Goal: Communication & Community: Answer question/provide support

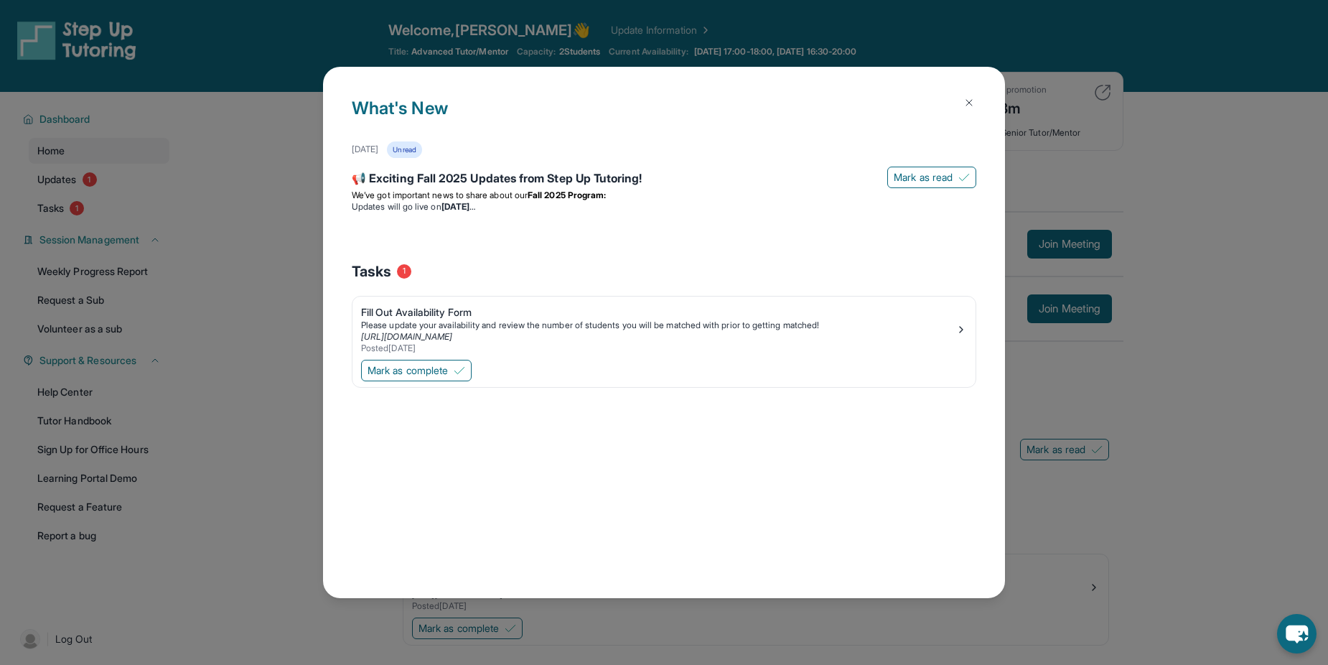
click at [977, 101] on button at bounding box center [969, 102] width 29 height 29
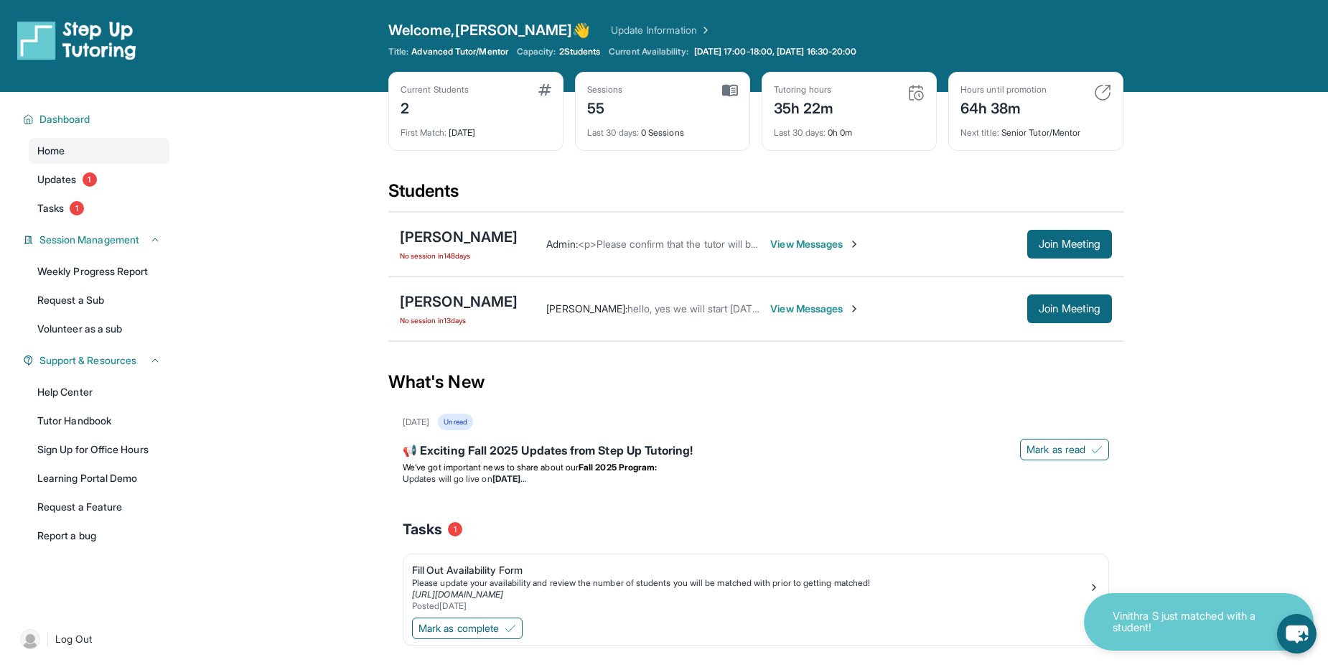
click at [816, 244] on span "View Messages" at bounding box center [815, 244] width 90 height 14
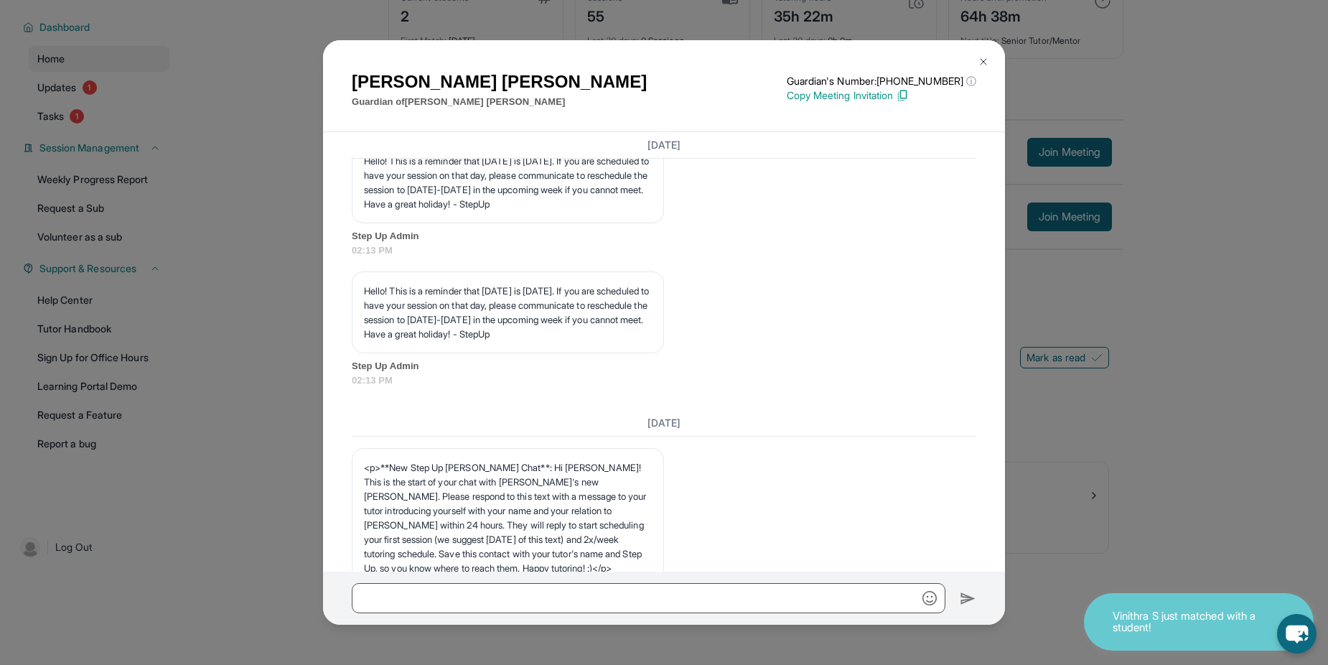
scroll to position [2055, 0]
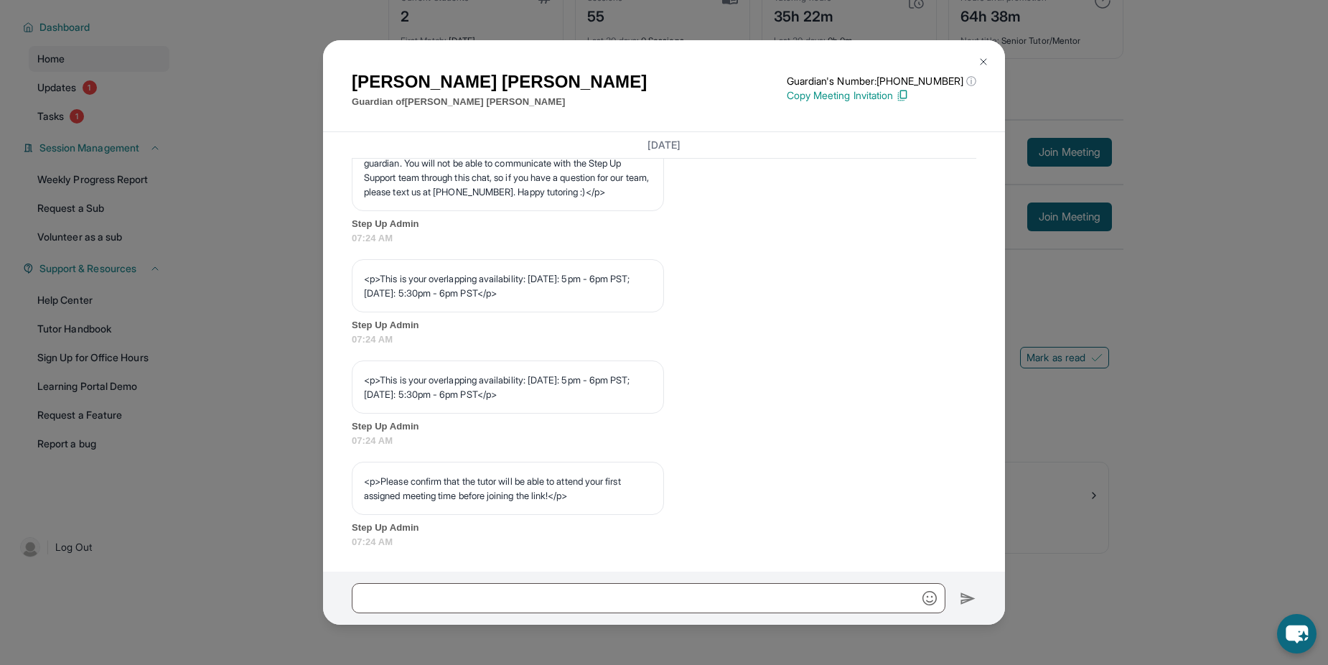
click at [1155, 507] on div "[PERSON_NAME] Guardian of [PERSON_NAME] Guardian's Number: [PHONE_NUMBER] ⓘ Thi…" at bounding box center [664, 332] width 1328 height 665
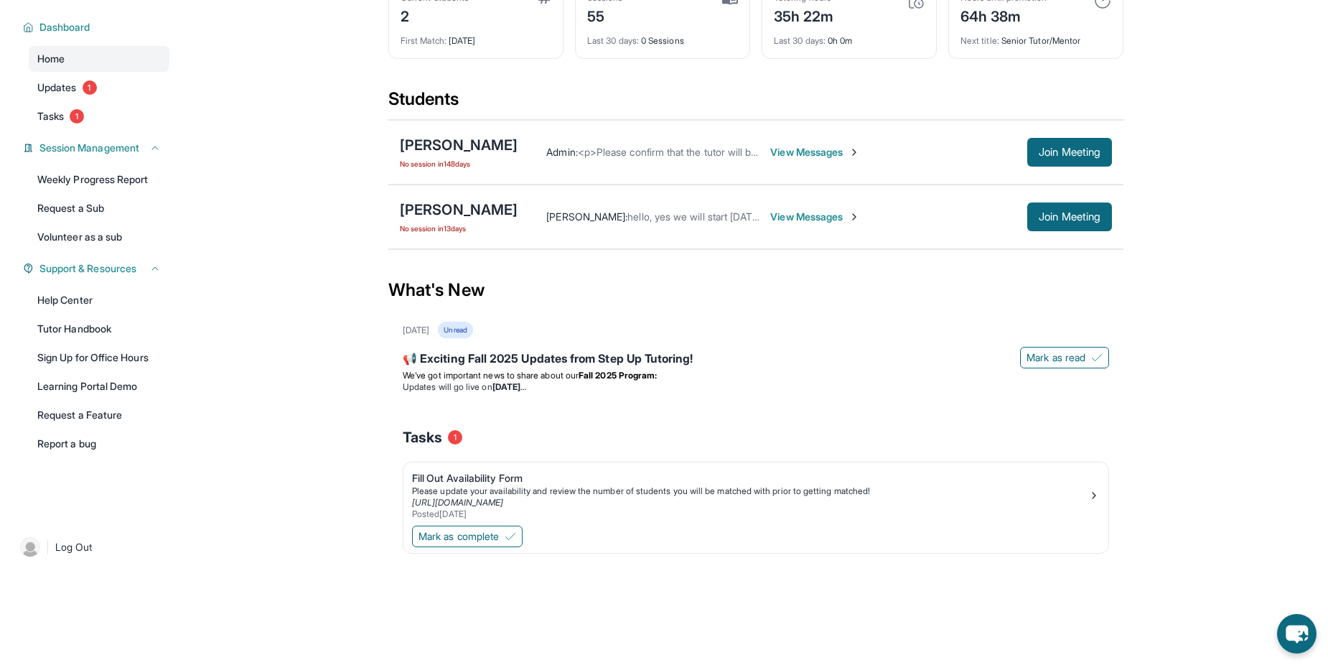
scroll to position [0, 0]
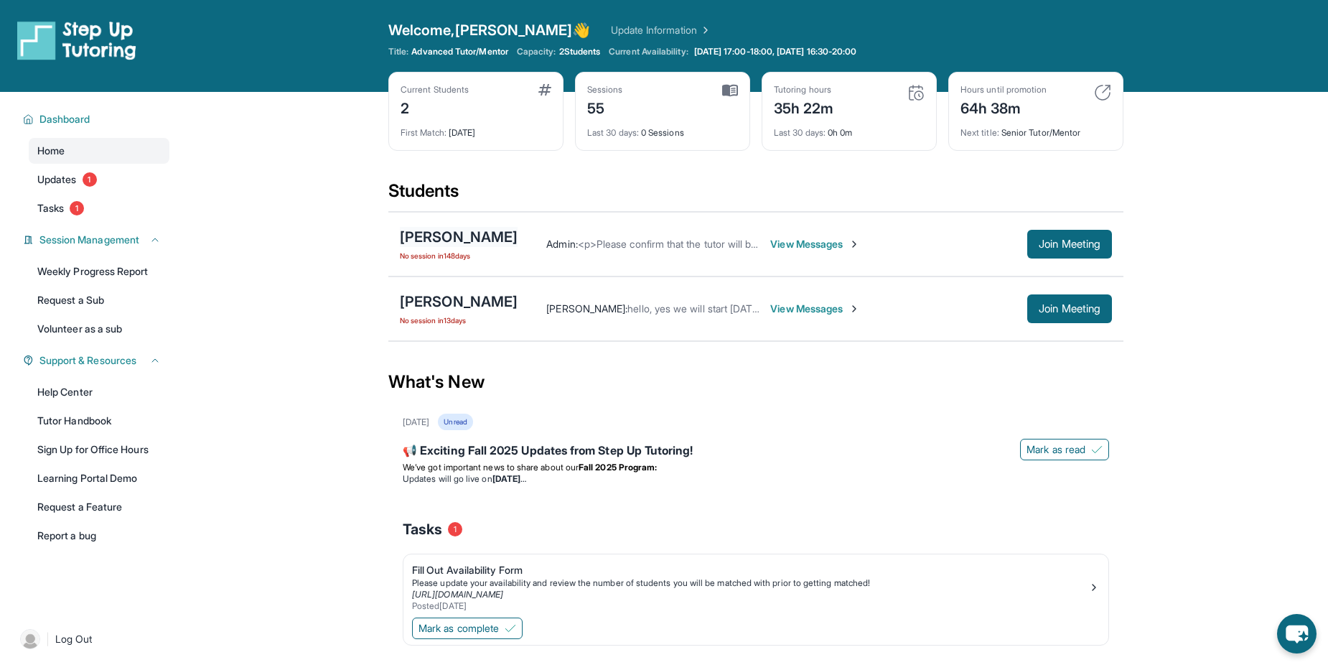
click at [456, 236] on div "[PERSON_NAME]" at bounding box center [459, 237] width 118 height 20
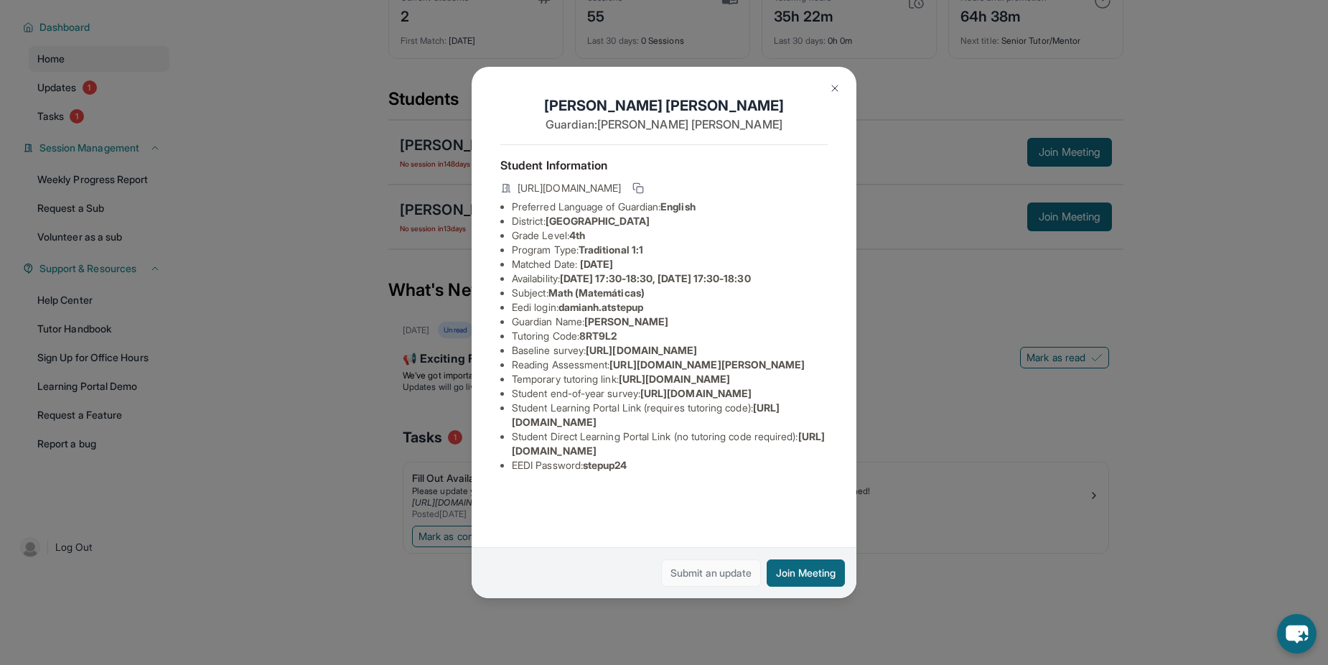
click at [715, 569] on link "Submit an update" at bounding box center [711, 572] width 100 height 27
click at [834, 86] on img at bounding box center [834, 88] width 11 height 11
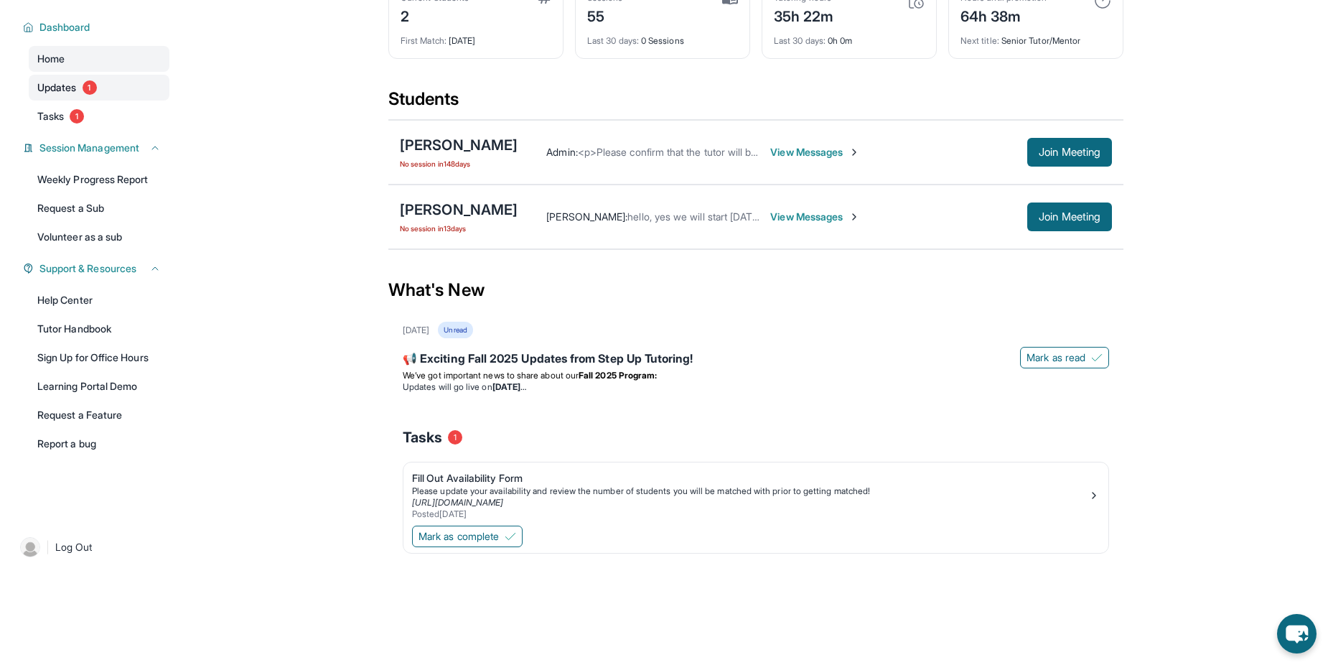
click at [96, 90] on span "1" at bounding box center [90, 87] width 14 height 14
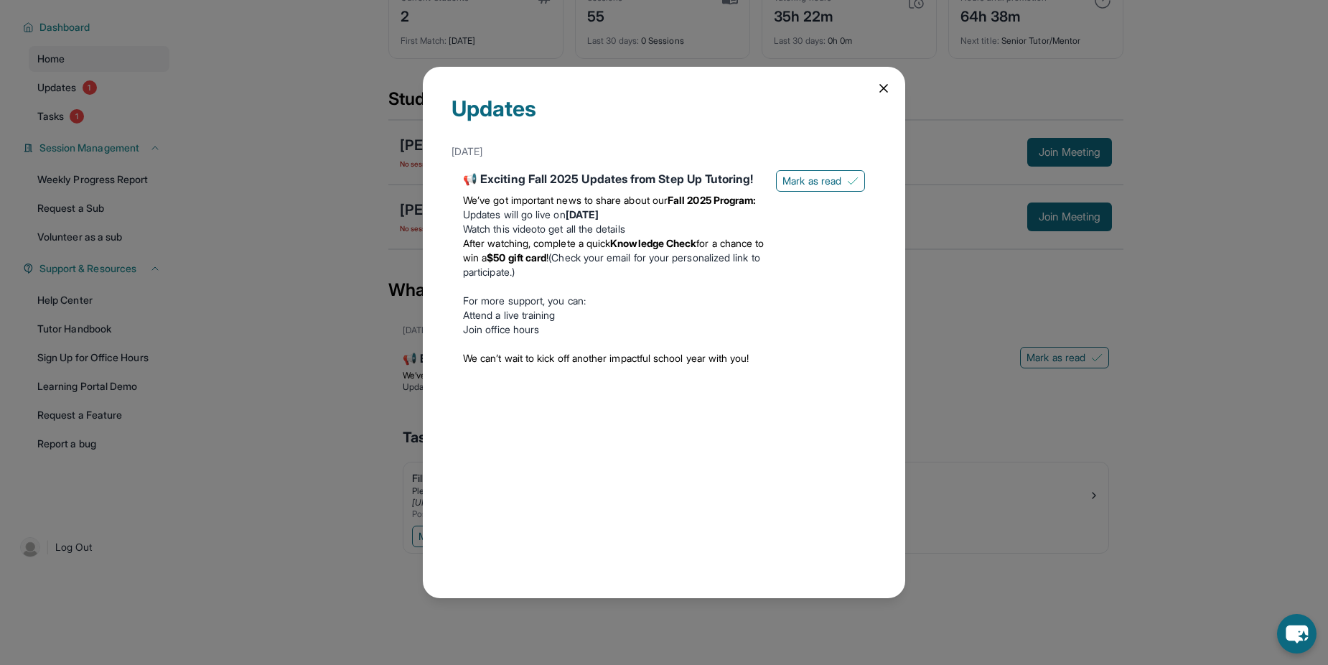
click at [885, 95] on div "Updates [DATE] 📢 Exciting Fall 2025 Updates from Step Up Tutoring! We’ve got im…" at bounding box center [664, 333] width 483 height 532
click at [885, 95] on icon at bounding box center [884, 88] width 14 height 14
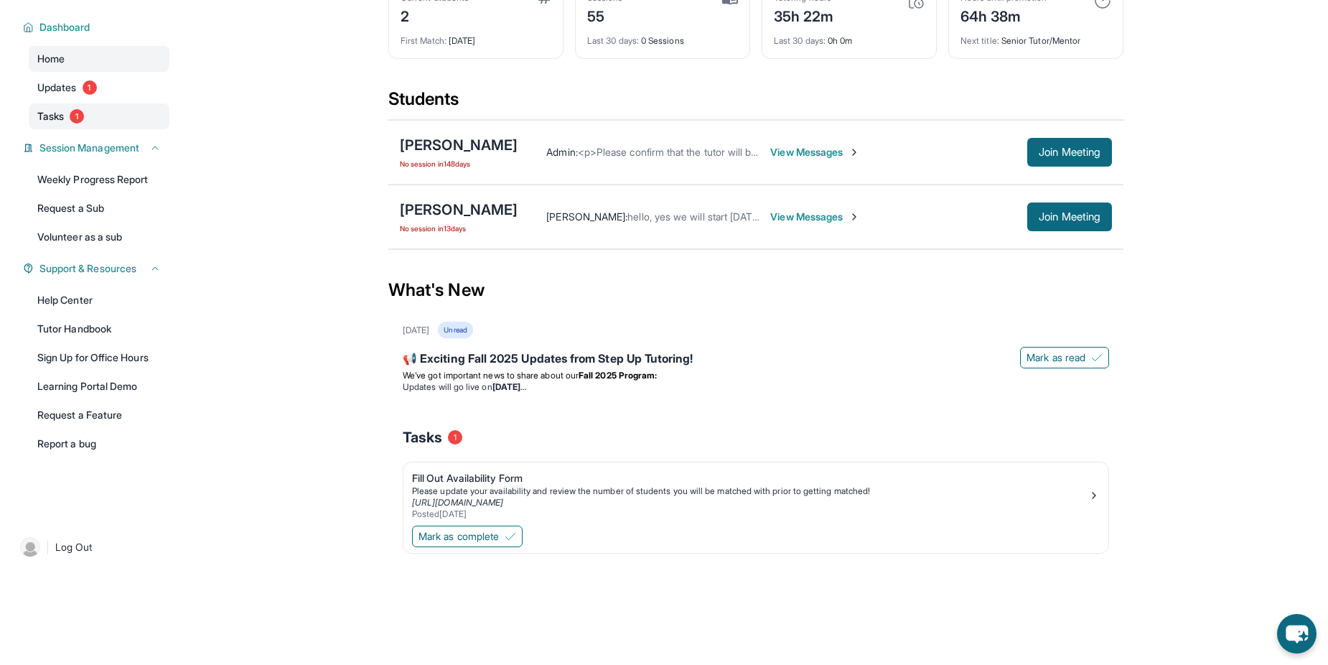
click at [96, 119] on link "Tasks 1" at bounding box center [99, 116] width 141 height 26
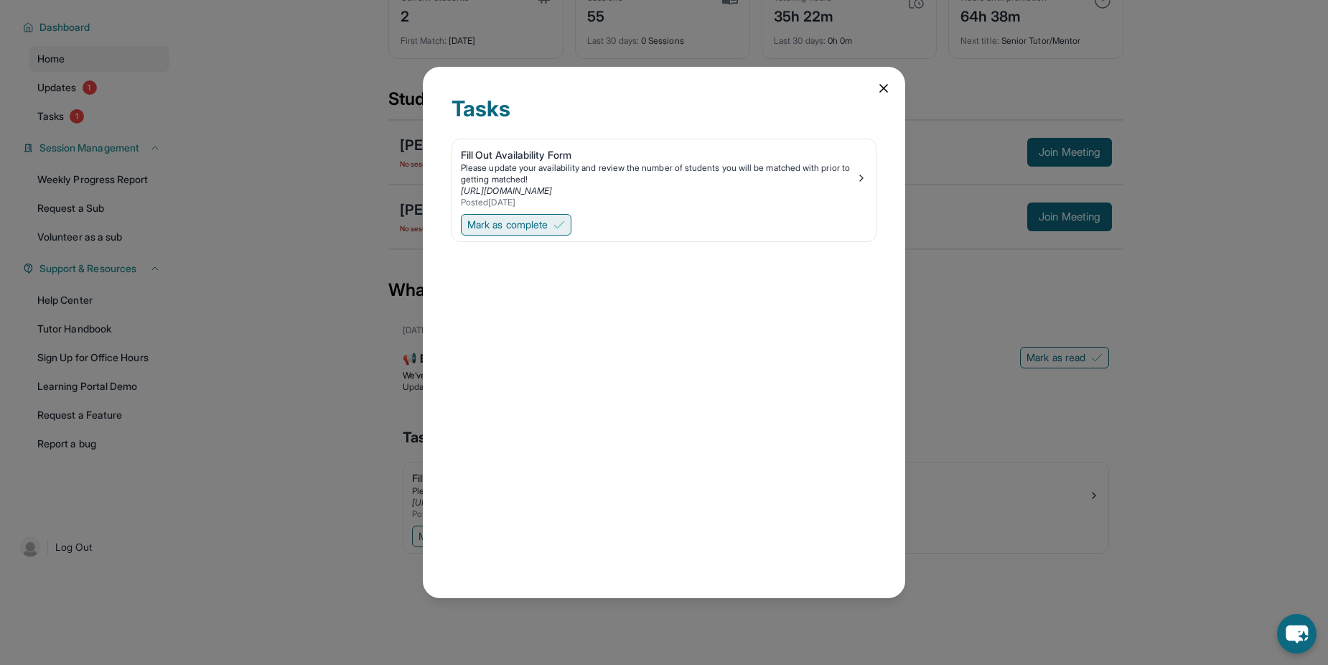
click at [565, 225] on img at bounding box center [559, 224] width 11 height 11
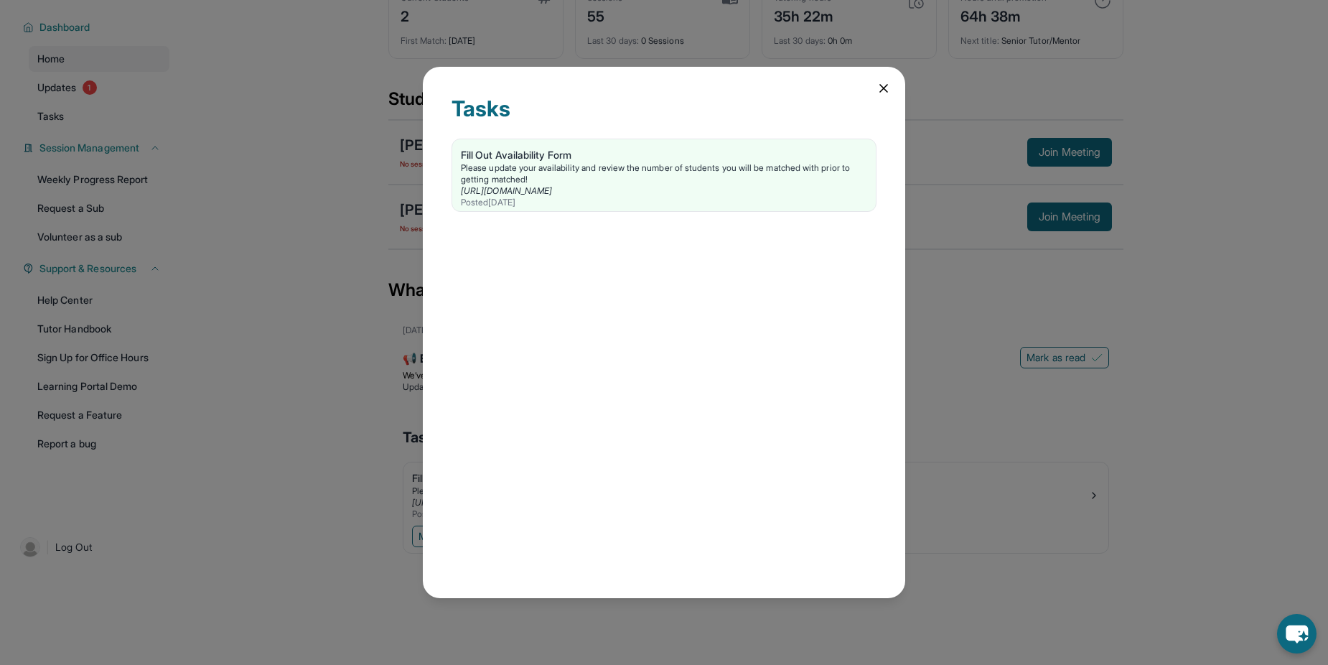
click at [881, 91] on icon at bounding box center [883, 88] width 7 height 7
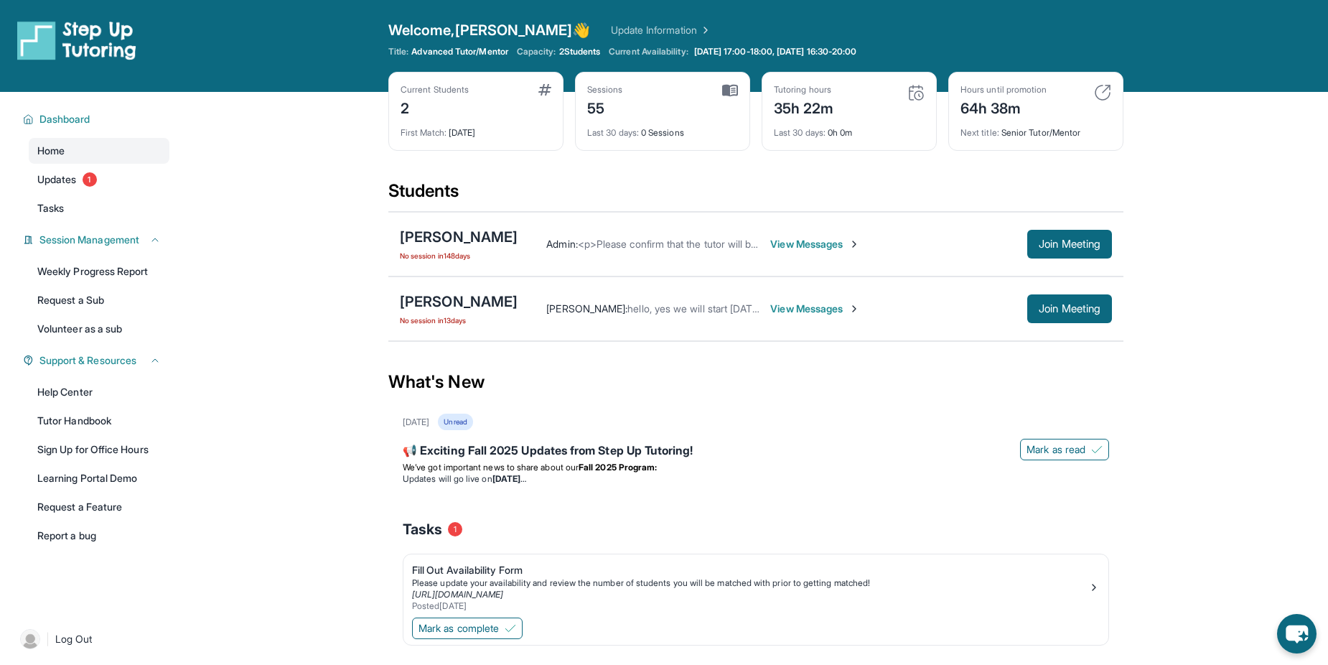
click at [611, 31] on link "Update Information" at bounding box center [661, 30] width 101 height 14
